Goal: Task Accomplishment & Management: Manage account settings

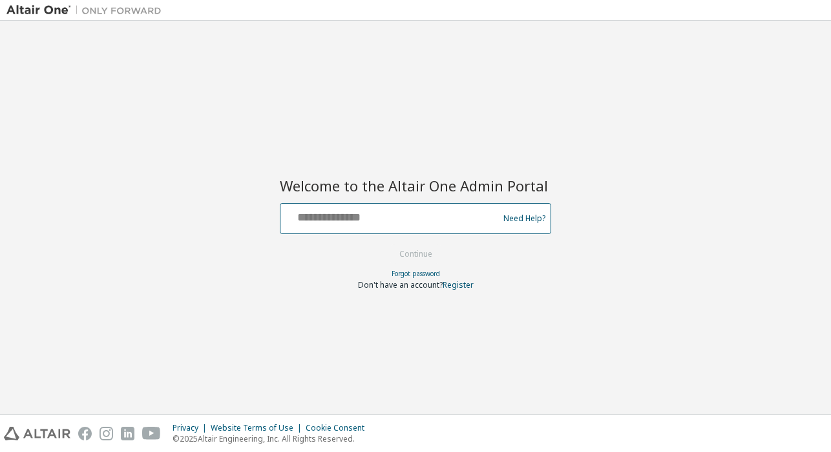
click at [386, 216] on input "text" at bounding box center [391, 215] width 211 height 19
type input "**********"
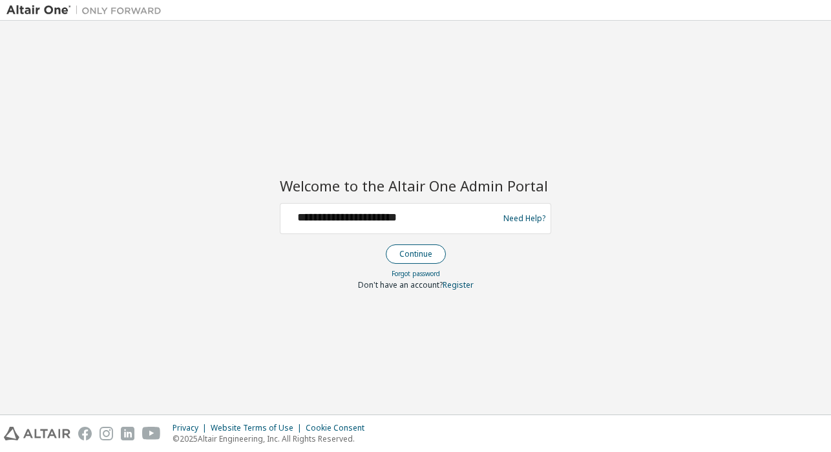
click at [417, 253] on button "Continue" at bounding box center [416, 253] width 60 height 19
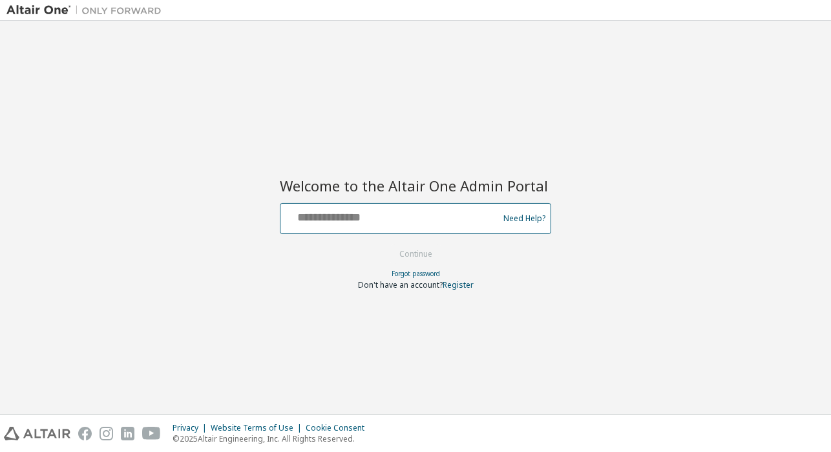
click at [337, 220] on input "text" at bounding box center [391, 215] width 211 height 19
type input "**********"
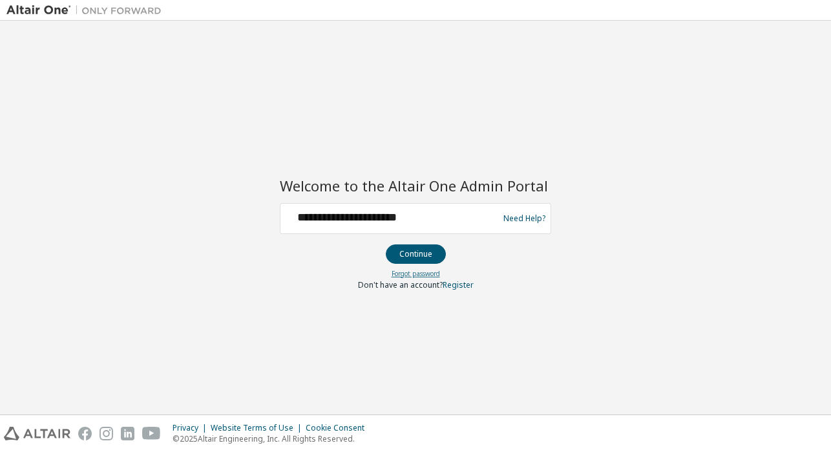
click at [404, 271] on link "Forgot password" at bounding box center [416, 273] width 48 height 9
click at [402, 251] on button "Continue" at bounding box center [416, 253] width 60 height 19
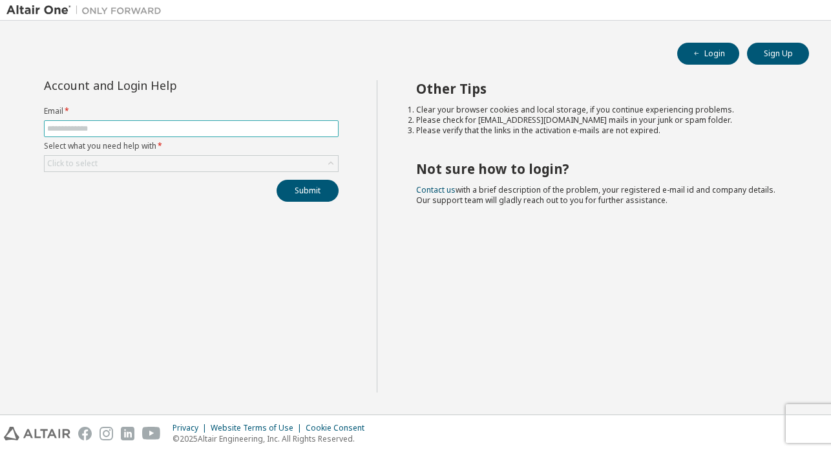
click at [162, 132] on input "text" at bounding box center [191, 128] width 288 height 10
type input "**********"
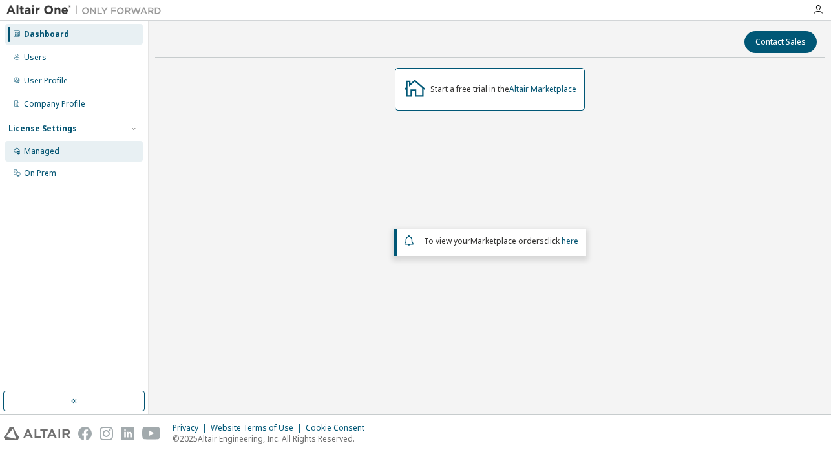
click at [42, 152] on div "Managed" at bounding box center [42, 151] width 36 height 10
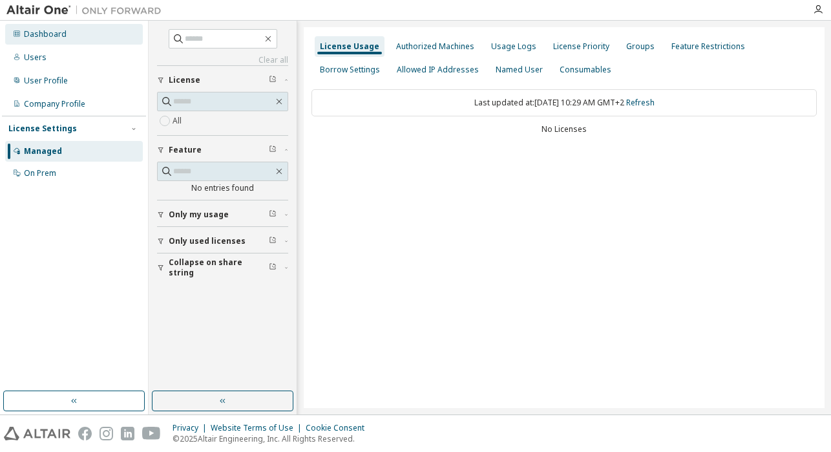
click at [40, 33] on div "Dashboard" at bounding box center [45, 34] width 43 height 10
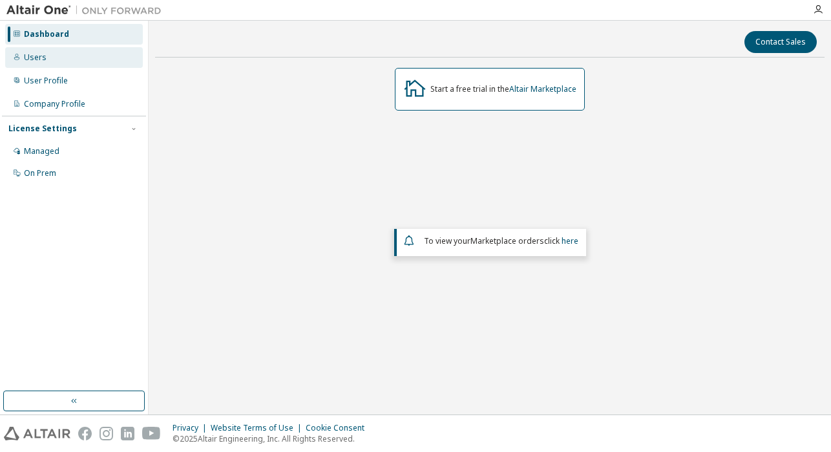
click at [39, 59] on div "Users" at bounding box center [35, 57] width 23 height 10
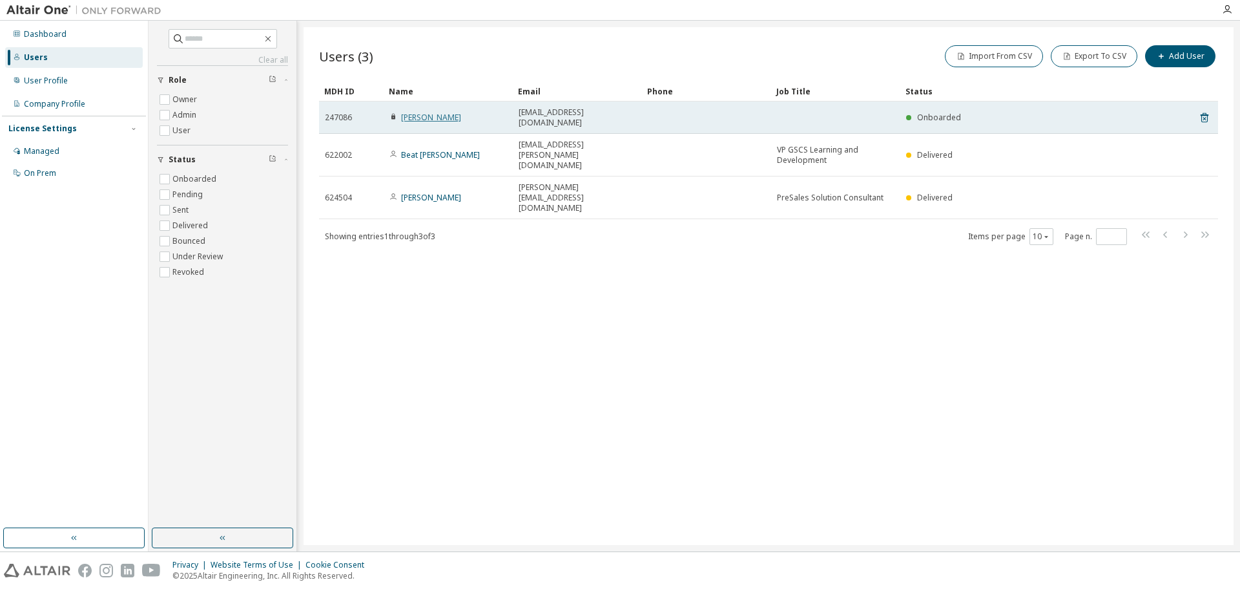
click at [423, 112] on link "[PERSON_NAME]" at bounding box center [431, 117] width 60 height 11
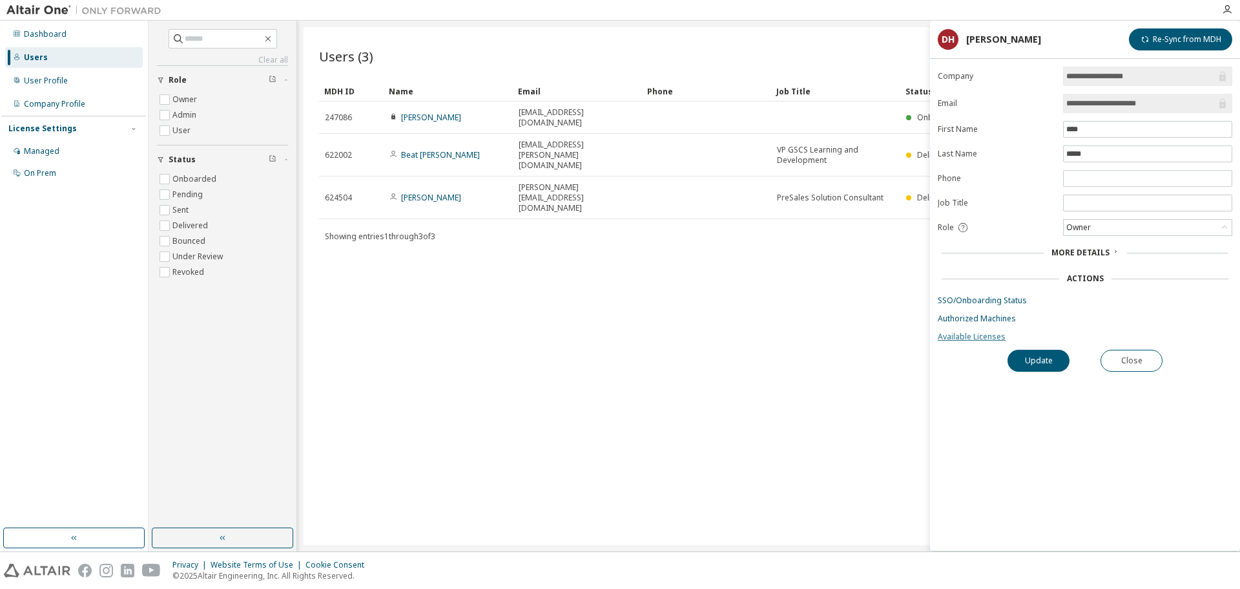
click at [948, 337] on link "Available Licenses" at bounding box center [1085, 336] width 295 height 10
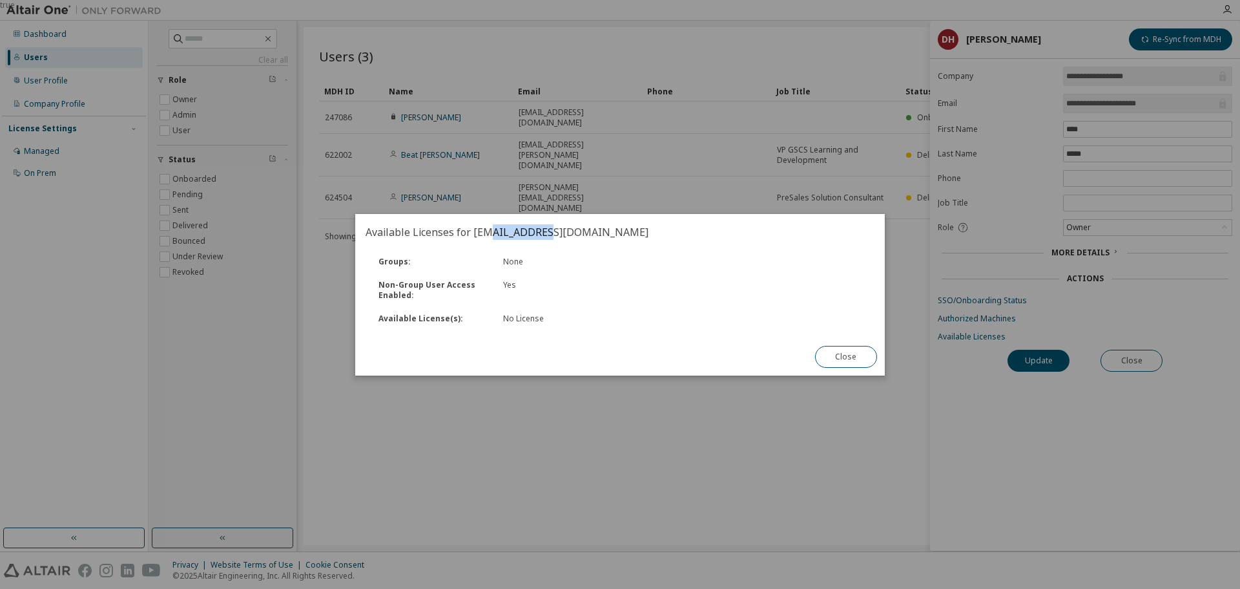
drag, startPoint x: 540, startPoint y: 222, endPoint x: 491, endPoint y: 229, distance: 49.5
click at [491, 229] on h2 "Available Licenses for [EMAIL_ADDRESS][DOMAIN_NAME]" at bounding box center [620, 232] width 530 height 36
click at [612, 291] on div "Yes" at bounding box center [589, 290] width 187 height 21
click at [845, 362] on button "Close" at bounding box center [846, 357] width 62 height 22
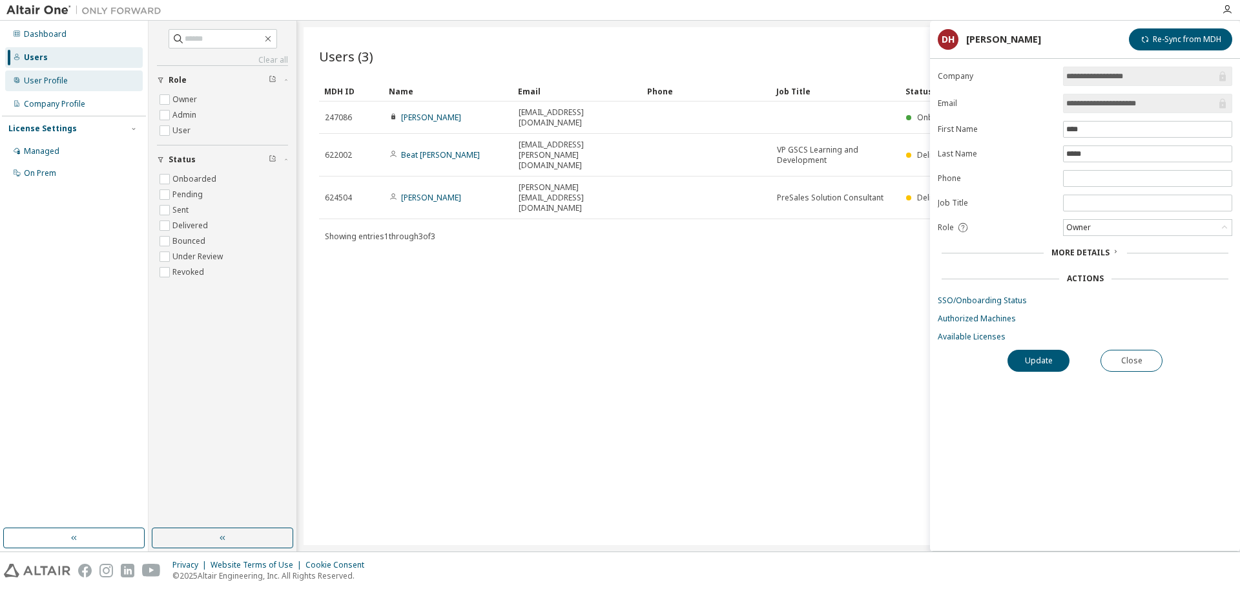
click at [44, 83] on div "User Profile" at bounding box center [46, 81] width 44 height 10
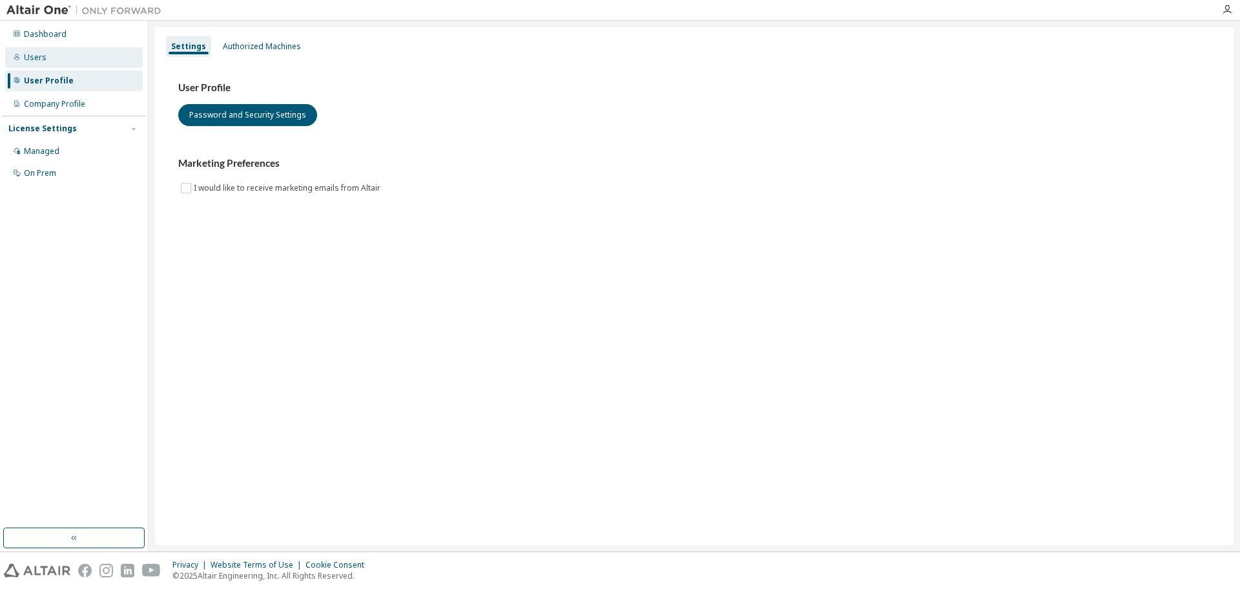
click at [50, 56] on div "Users" at bounding box center [74, 57] width 138 height 21
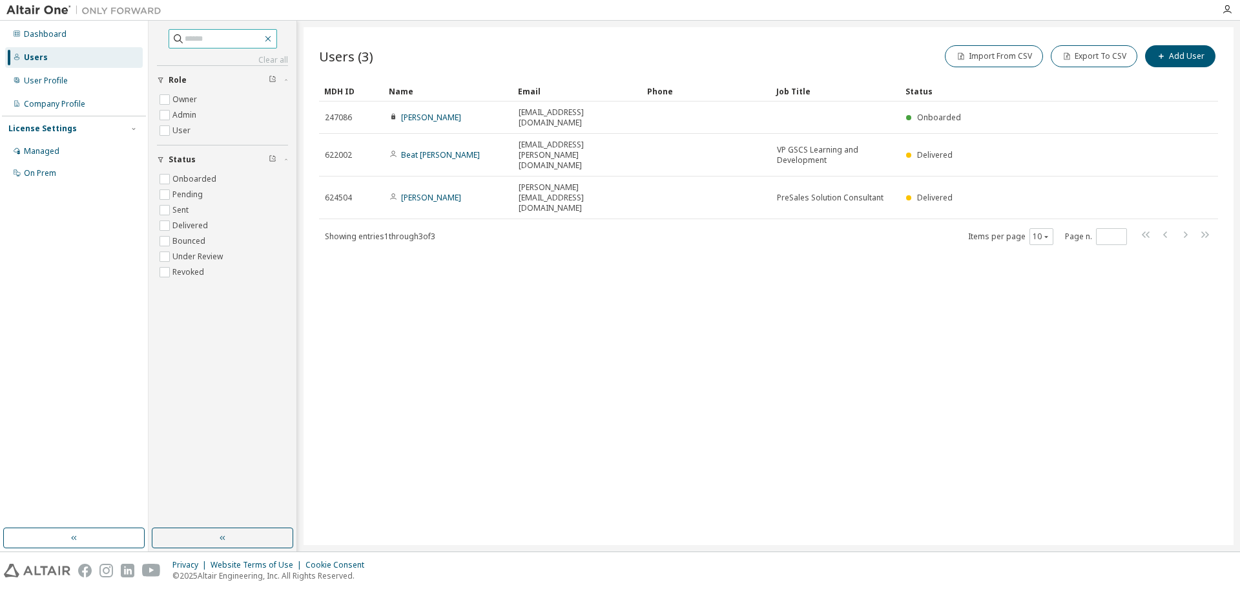
click at [273, 40] on icon "button" at bounding box center [268, 39] width 10 height 10
click at [236, 537] on button "button" at bounding box center [222, 537] width 141 height 21
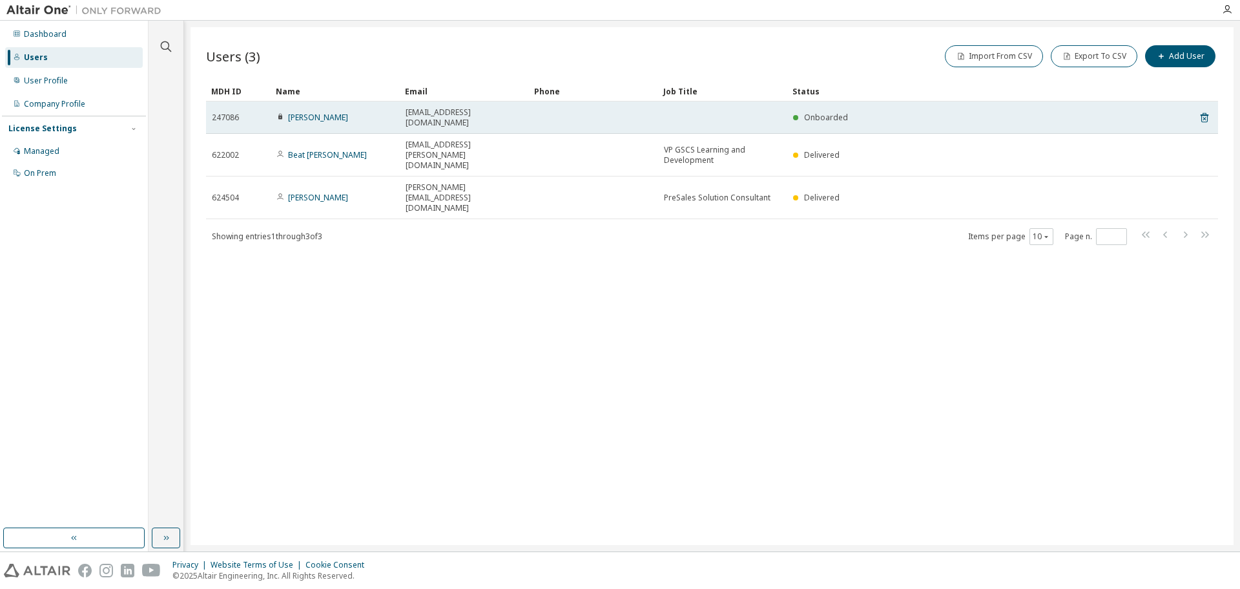
click at [231, 114] on span "247086" at bounding box center [225, 117] width 27 height 10
click at [318, 114] on link "[PERSON_NAME]" at bounding box center [318, 117] width 60 height 11
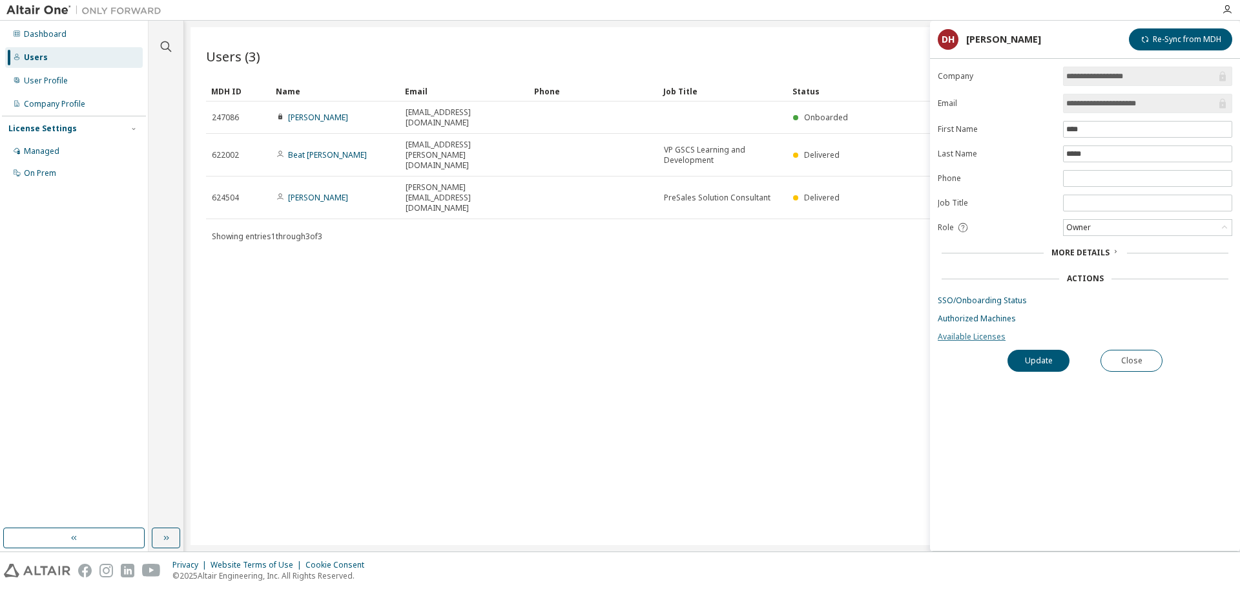
click at [955, 339] on link "Available Licenses" at bounding box center [1085, 336] width 295 height 10
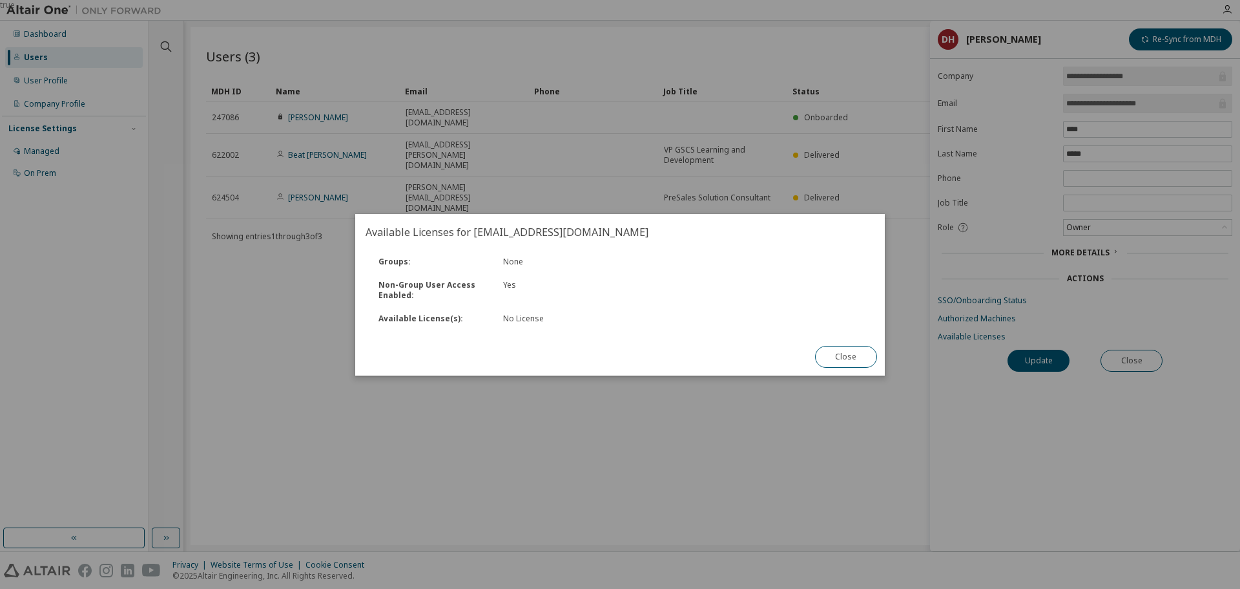
click at [855, 359] on button "Close" at bounding box center [846, 357] width 62 height 22
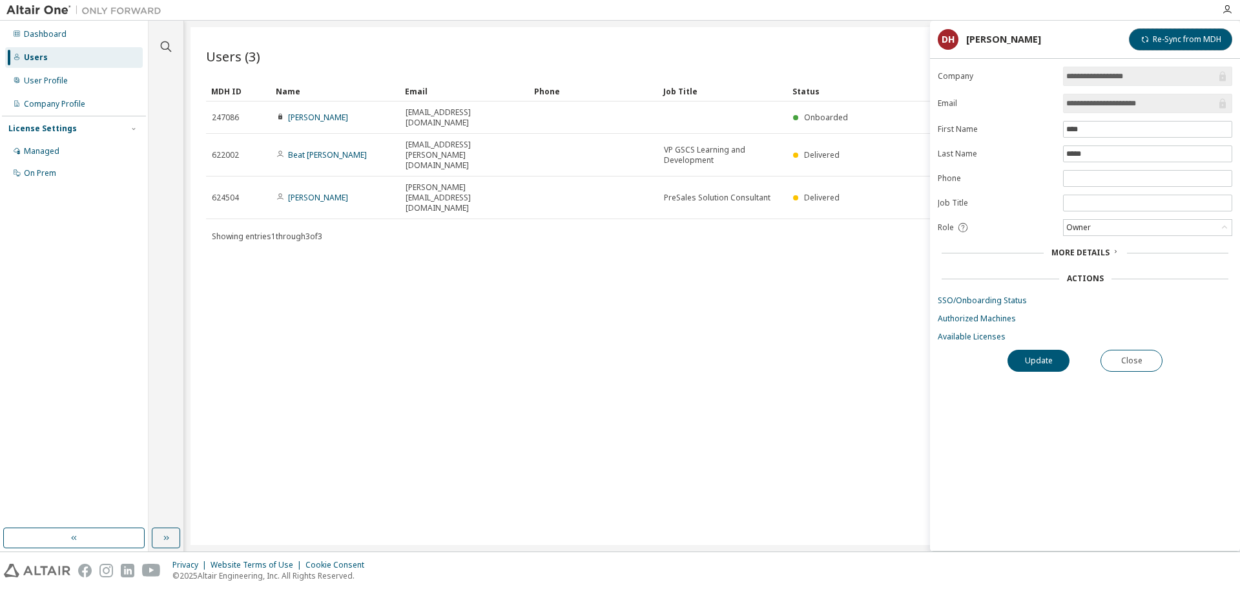
click at [1173, 45] on button "Re-Sync from MDH" at bounding box center [1180, 39] width 103 height 22
click at [966, 339] on link "Available Licenses" at bounding box center [1085, 336] width 295 height 10
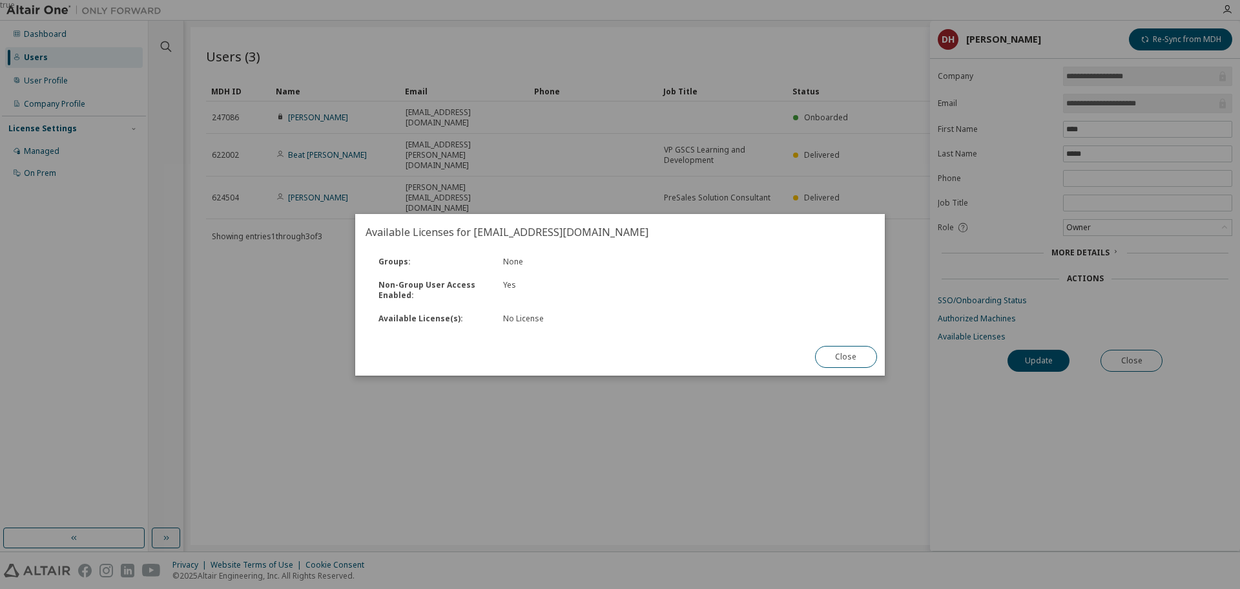
click at [516, 423] on div "true" at bounding box center [620, 294] width 1240 height 589
